Goal: Task Accomplishment & Management: Use online tool/utility

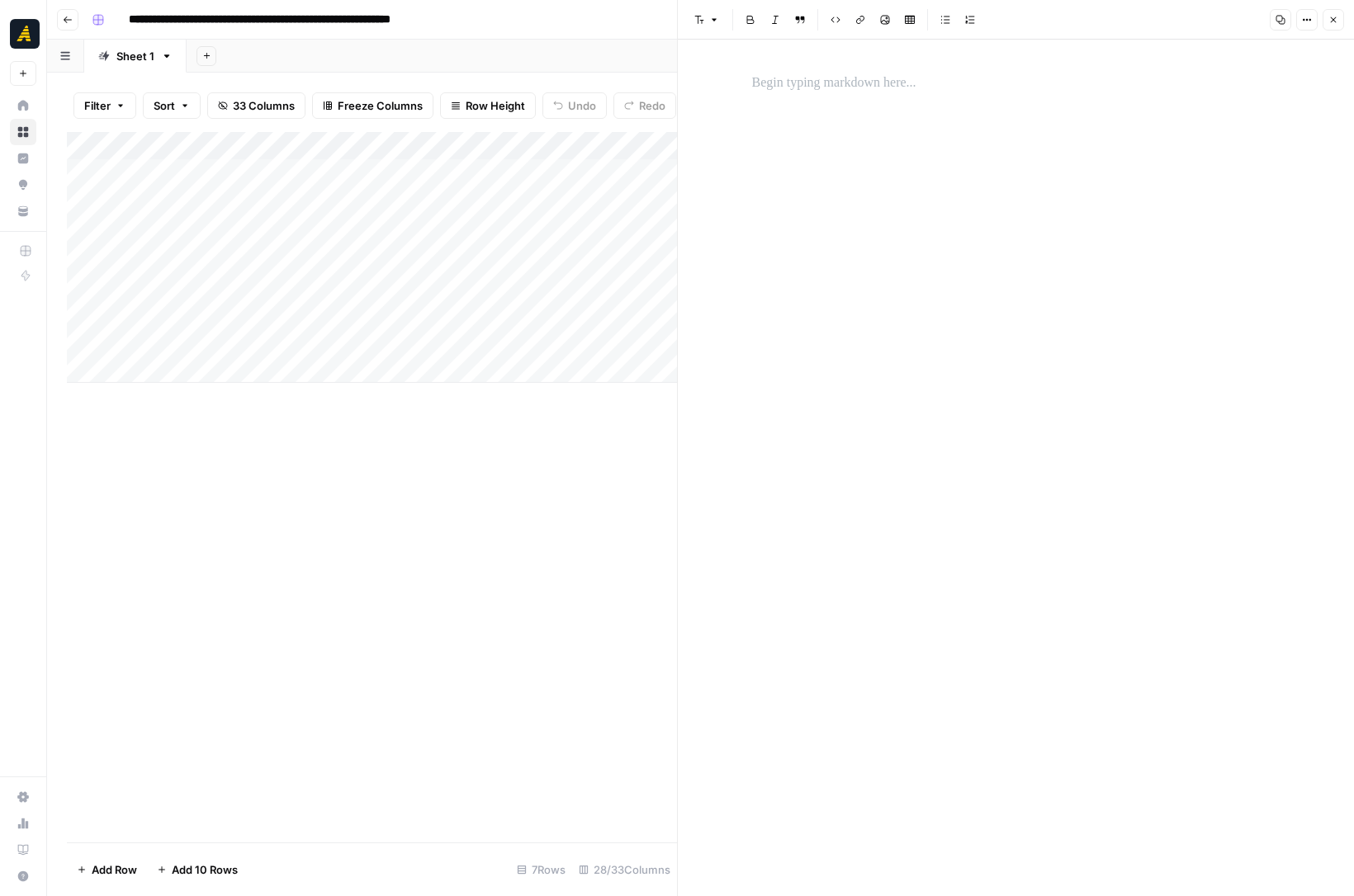
click at [475, 339] on div "Add Column" at bounding box center [371, 257] width 610 height 251
click at [1332, 18] on icon "button" at bounding box center [1333, 20] width 10 height 10
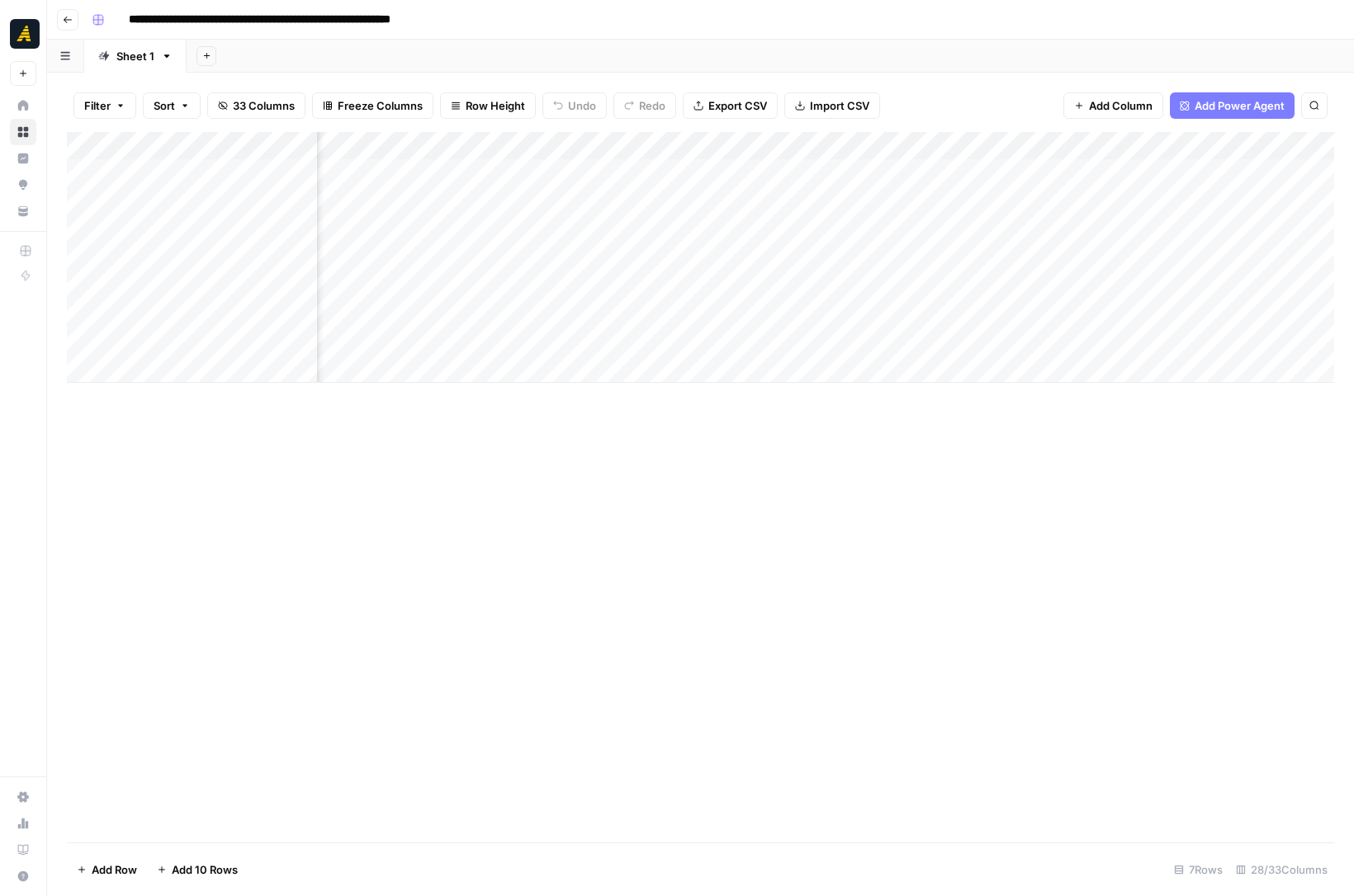
scroll to position [0, 423]
click at [909, 256] on div "Add Column" at bounding box center [700, 257] width 1268 height 251
click at [179, 259] on div "Add Column" at bounding box center [700, 257] width 1268 height 251
click at [84, 257] on div "Add Column" at bounding box center [700, 257] width 1268 height 251
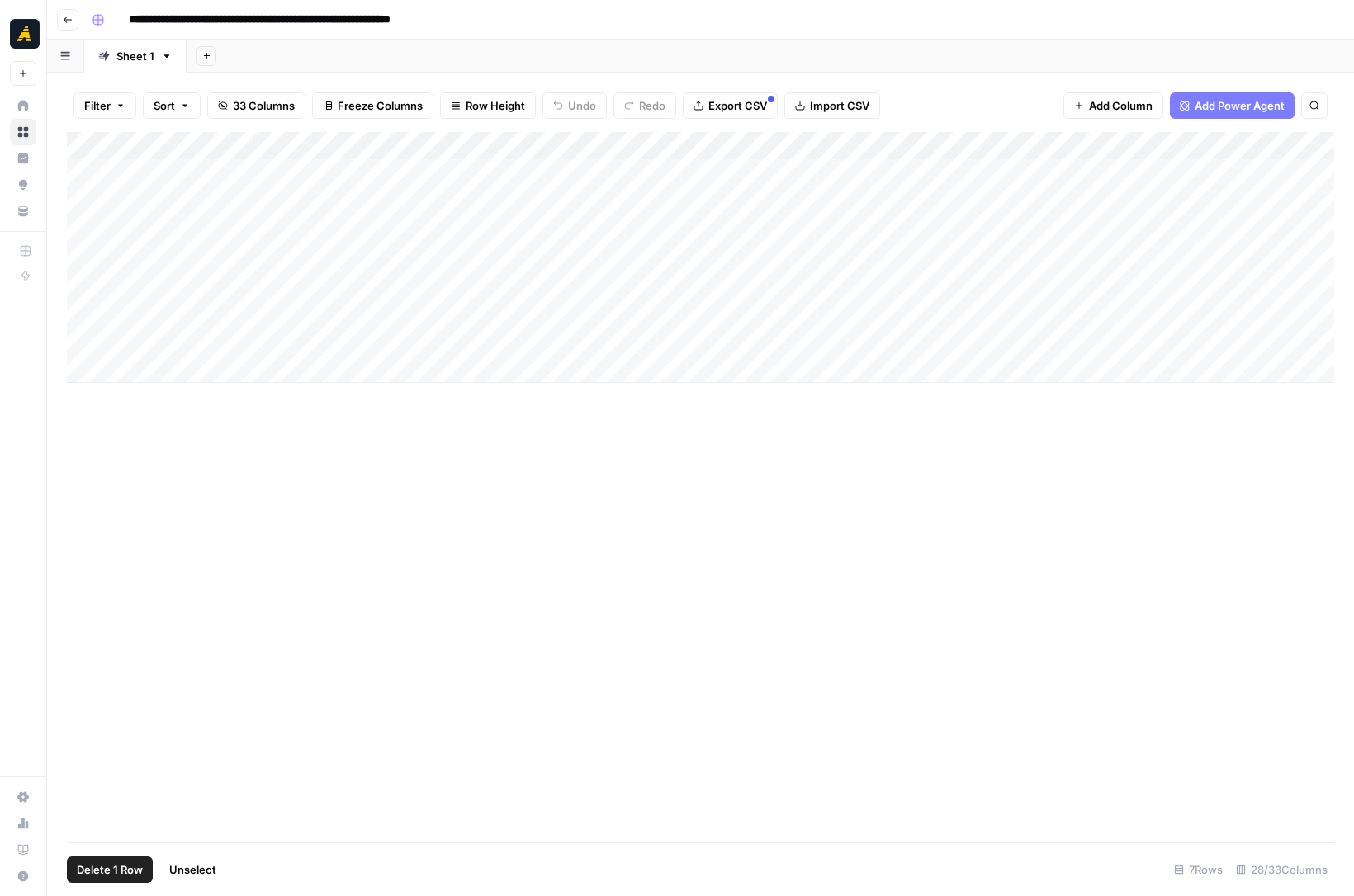
click at [81, 285] on div "Add Column" at bounding box center [700, 257] width 1268 height 251
click at [80, 279] on div "Add Column" at bounding box center [700, 257] width 1268 height 251
click at [79, 259] on div "Add Column" at bounding box center [700, 257] width 1268 height 251
